Goal: Information Seeking & Learning: Obtain resource

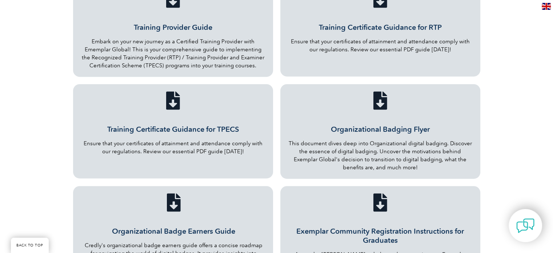
scroll to position [367, 0]
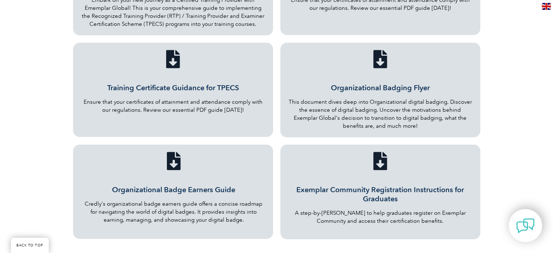
click at [392, 83] on link "Organizational Badging Flyer" at bounding box center [380, 87] width 99 height 9
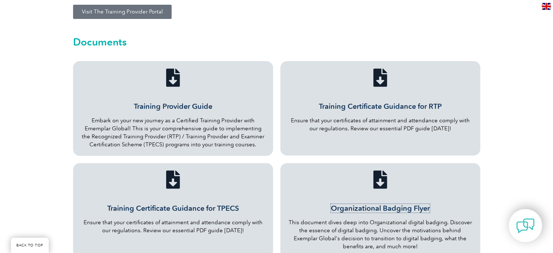
scroll to position [258, 0]
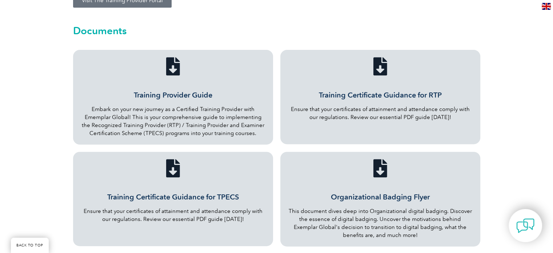
click at [175, 68] on div "Training Provider Guide Embark on your new journey as a Certified Training Prov…" at bounding box center [173, 97] width 186 height 80
click at [201, 91] on link "Training Provider Guide" at bounding box center [173, 95] width 79 height 9
click at [383, 91] on link "Training Certificate Guidance for RTP" at bounding box center [380, 95] width 123 height 9
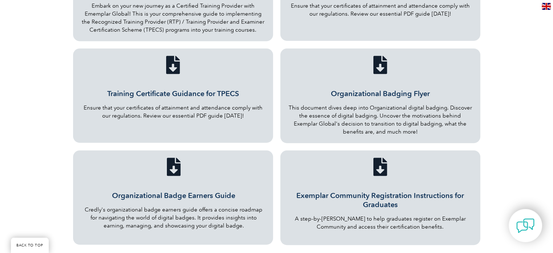
scroll to position [403, 0]
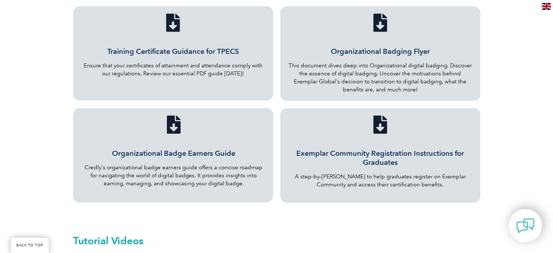
click at [386, 47] on link "Organizational Badging Flyer" at bounding box center [380, 51] width 99 height 9
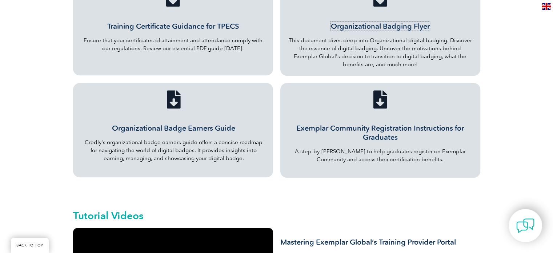
scroll to position [476, 0]
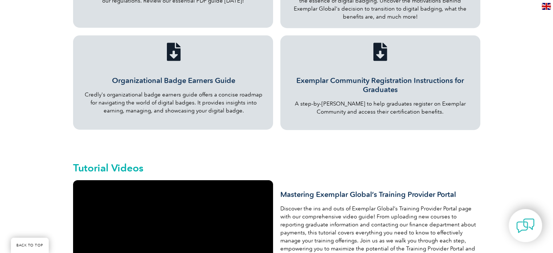
click at [205, 76] on link "Organizational Badge Earners Guide" at bounding box center [173, 80] width 123 height 9
click at [378, 83] on link "Exemplar Community Registration Instructions for Graduates" at bounding box center [381, 85] width 168 height 18
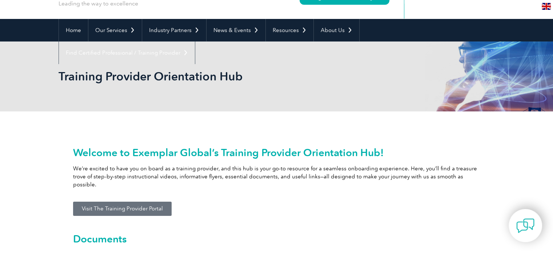
scroll to position [0, 0]
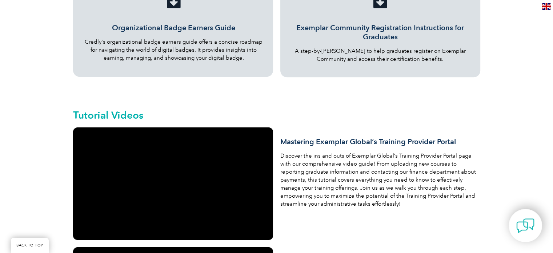
scroll to position [582, 0]
